Goal: Complete application form

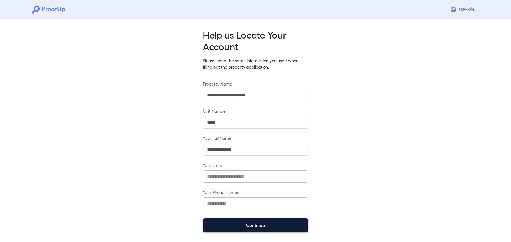
click at [251, 226] on button "Continue" at bounding box center [255, 226] width 105 height 14
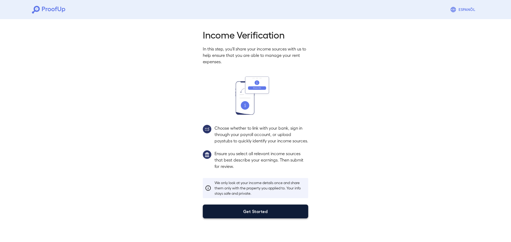
click at [247, 219] on button "Get Started" at bounding box center [255, 212] width 105 height 14
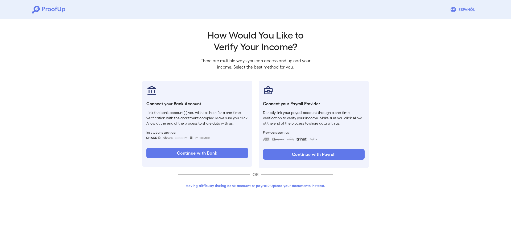
click at [246, 183] on button "Having difficulty linking bank account or payroll? Upload your documents instea…" at bounding box center [255, 186] width 155 height 10
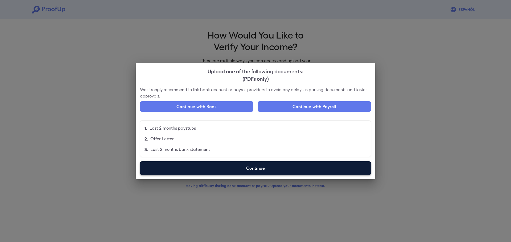
click at [233, 164] on label "Continue" at bounding box center [255, 169] width 231 height 14
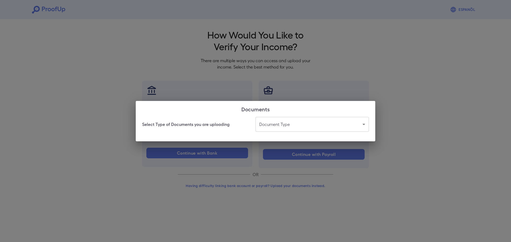
click at [283, 125] on body "Espanõl Go back How Would You Like to Verify Your Income? There are multiple wa…" at bounding box center [255, 101] width 511 height 203
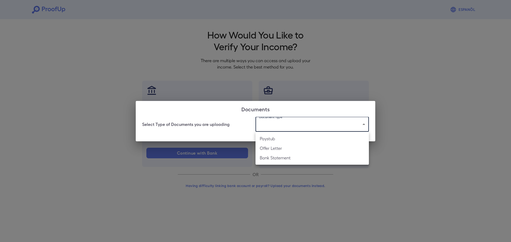
click at [289, 139] on li "Paystub" at bounding box center [312, 139] width 113 height 10
type input "*******"
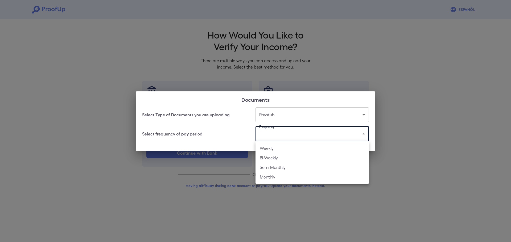
click at [293, 138] on body "Espanõl Go back How Would You Like to Verify Your Income? There are multiple wa…" at bounding box center [255, 101] width 511 height 203
click at [272, 161] on li "Bi-Weekly" at bounding box center [312, 158] width 113 height 10
type input "*********"
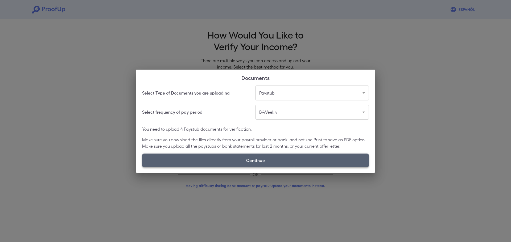
click at [274, 155] on label "Continue" at bounding box center [255, 161] width 227 height 14
click at [142, 167] on input "Continue" at bounding box center [142, 167] width 0 height 0
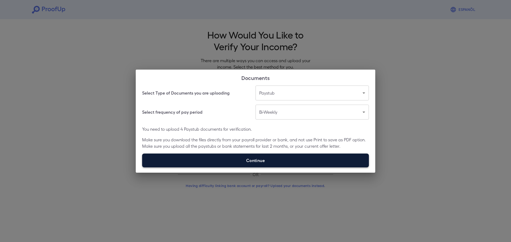
click at [252, 164] on label "Continue" at bounding box center [255, 161] width 227 height 14
click at [142, 167] on input "Continue" at bounding box center [142, 167] width 0 height 0
type input "**********"
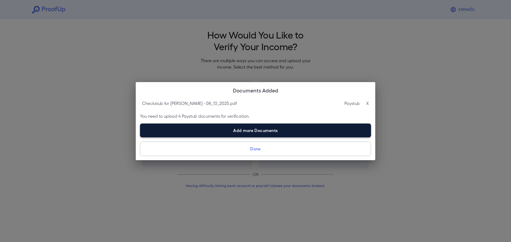
click at [219, 132] on label "Add more Documents" at bounding box center [255, 131] width 231 height 14
click at [140, 137] on input "Add more Documents" at bounding box center [140, 137] width 0 height 0
type input "**********"
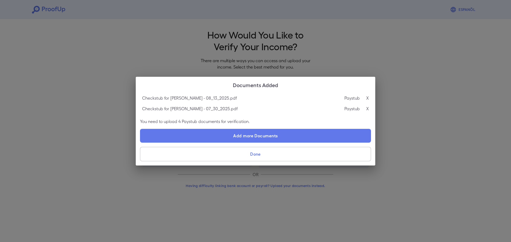
click at [304, 150] on button "Done" at bounding box center [255, 154] width 231 height 14
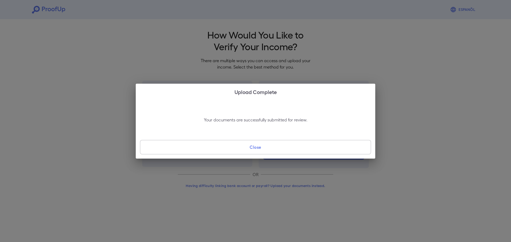
click at [301, 150] on button "Close" at bounding box center [255, 147] width 231 height 14
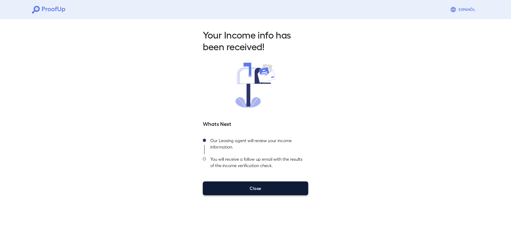
click at [293, 188] on button "Close" at bounding box center [255, 189] width 105 height 14
click at [245, 185] on button "Close" at bounding box center [255, 189] width 105 height 14
